Goal: Task Accomplishment & Management: Manage account settings

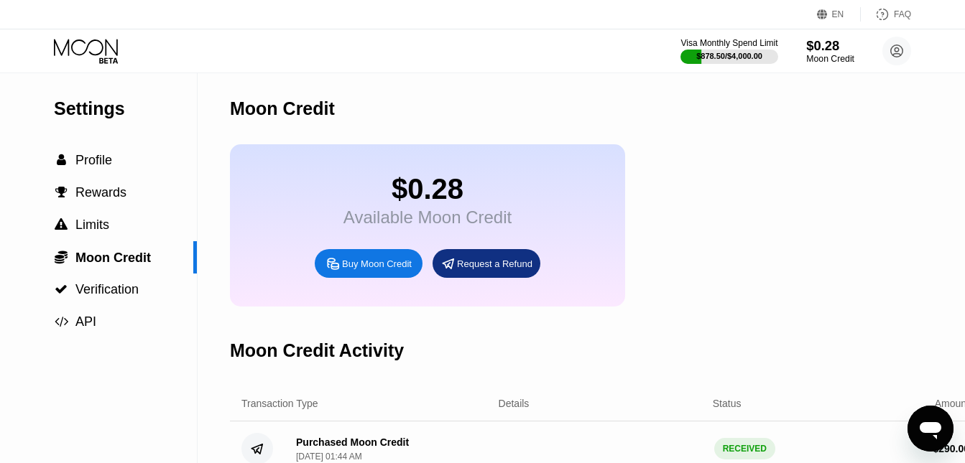
click at [830, 51] on div "$0.28" at bounding box center [830, 45] width 48 height 15
click at [100, 42] on icon at bounding box center [86, 47] width 64 height 17
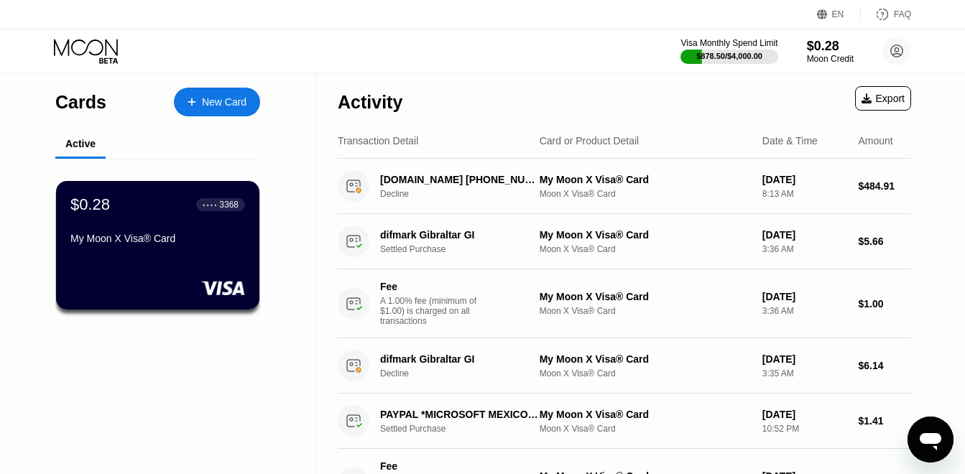
click at [505, 42] on div "Visa Monthly Spend Limit $878.50 / $4,000.00 $0.28 Moon Credit [EMAIL_ADDRESS][…" at bounding box center [482, 50] width 965 height 43
click at [722, 54] on div "$878.50 / $4,000.00" at bounding box center [729, 56] width 68 height 9
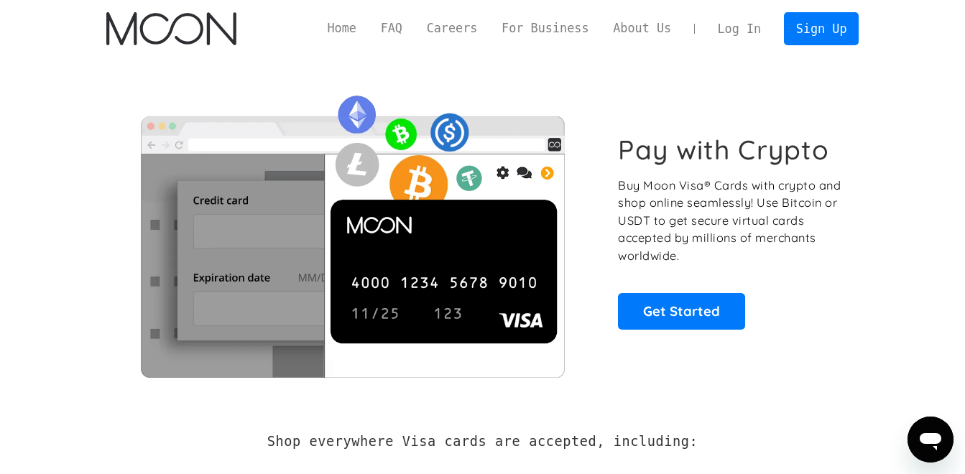
click at [749, 22] on link "Log In" at bounding box center [739, 29] width 68 height 32
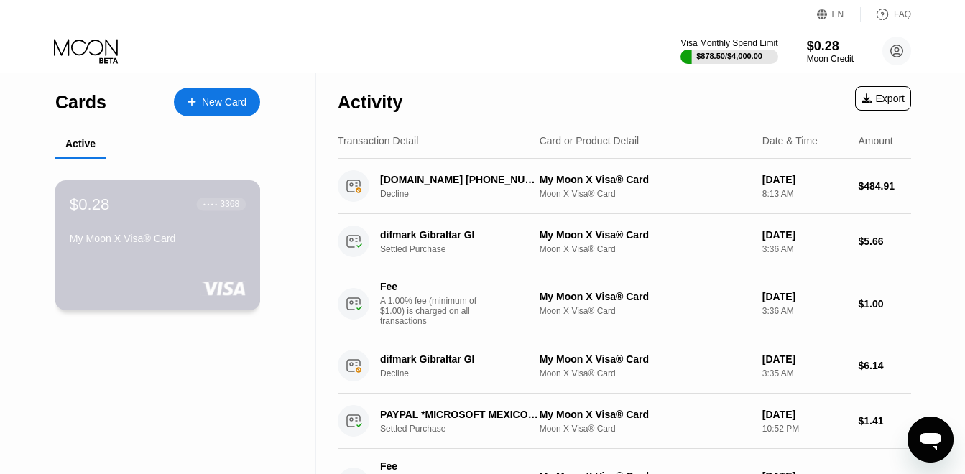
click at [170, 213] on div "$0.28 ● ● ● ● 3368" at bounding box center [158, 204] width 176 height 19
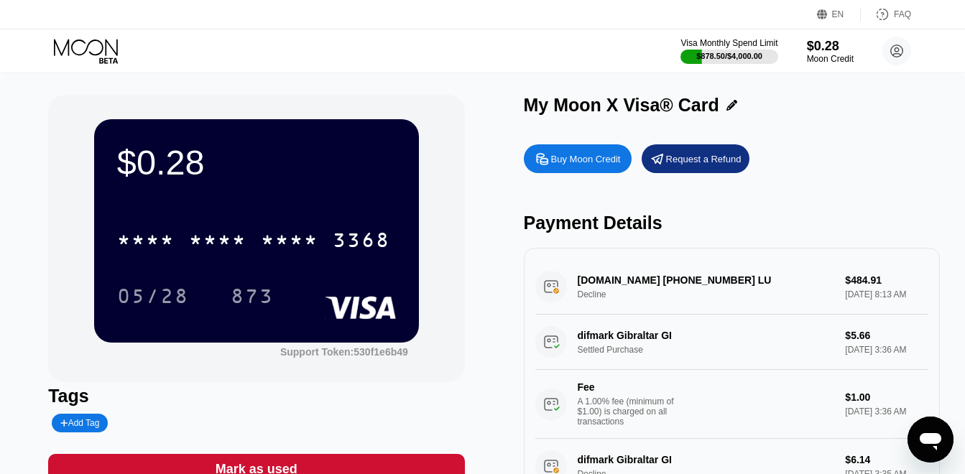
click at [308, 260] on div "* * * * * * * * * * * * 3368" at bounding box center [256, 235] width 279 height 49
click at [320, 251] on div "* * * * * * * * * * * * 3368" at bounding box center [253, 240] width 290 height 36
